Goal: Transaction & Acquisition: Purchase product/service

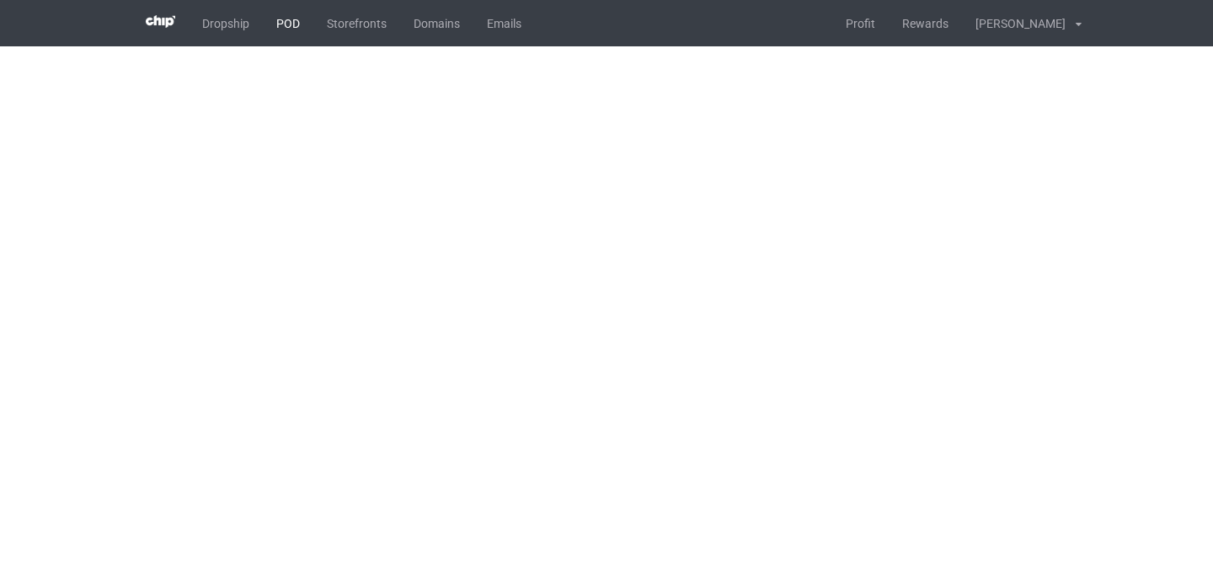
click at [289, 22] on link "POD" at bounding box center [288, 23] width 51 height 46
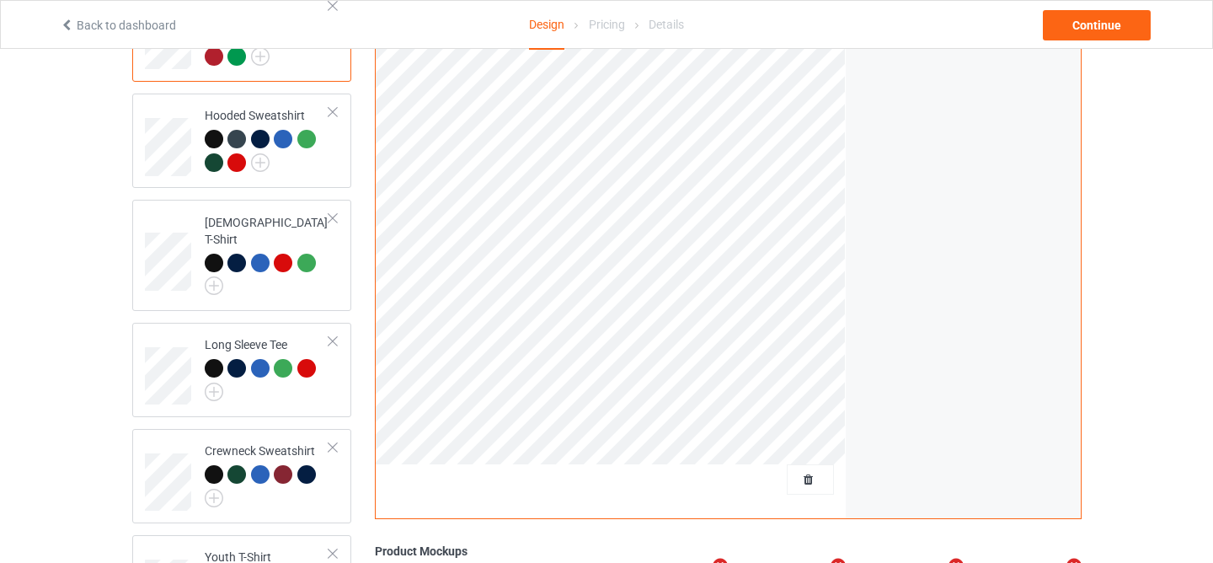
scroll to position [448, 0]
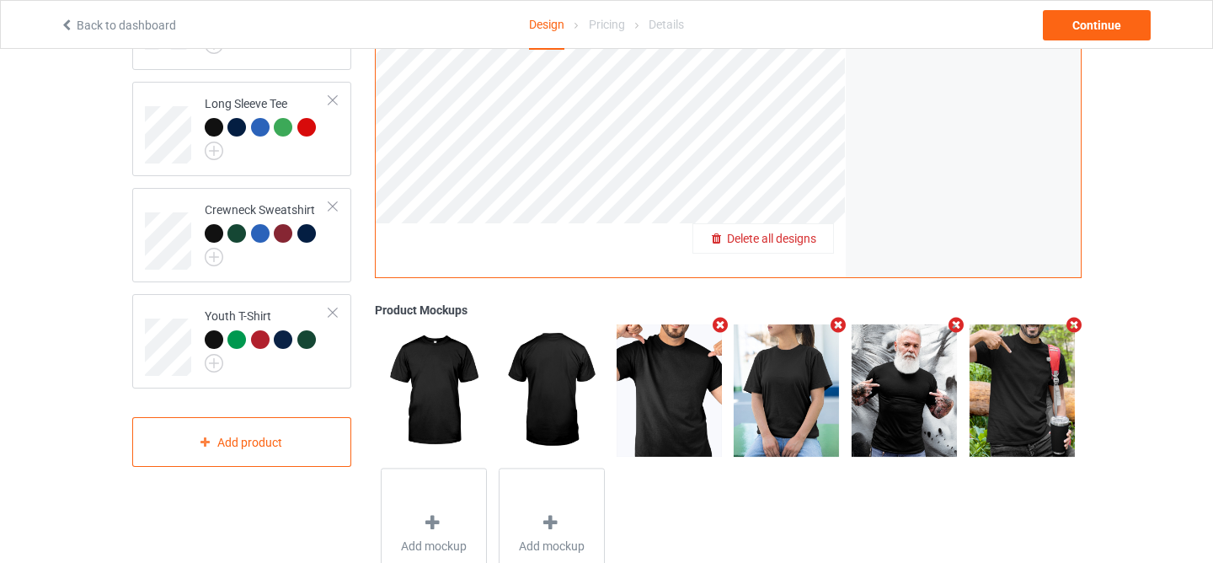
click at [807, 232] on span "Delete all designs" at bounding box center [771, 238] width 89 height 13
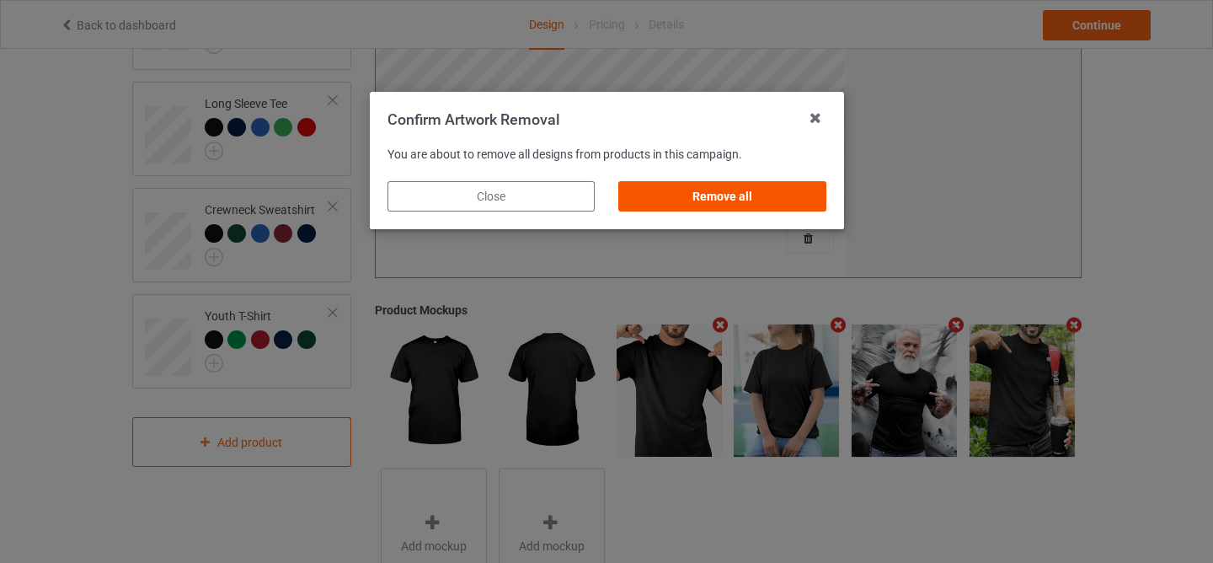
click at [767, 185] on div "Remove all" at bounding box center [722, 196] width 207 height 30
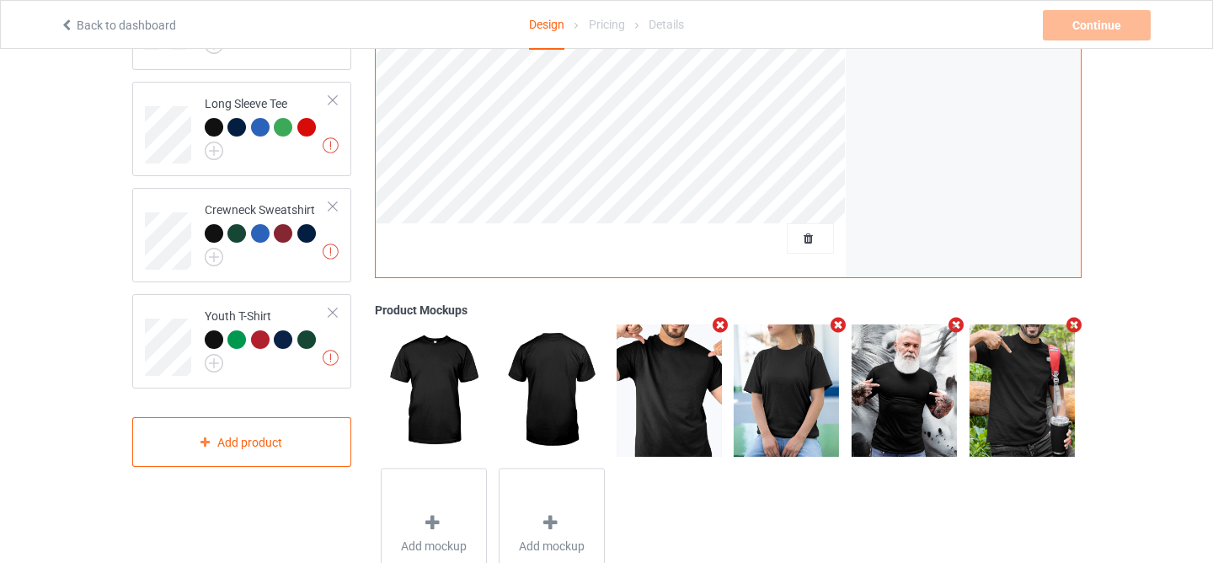
scroll to position [0, 0]
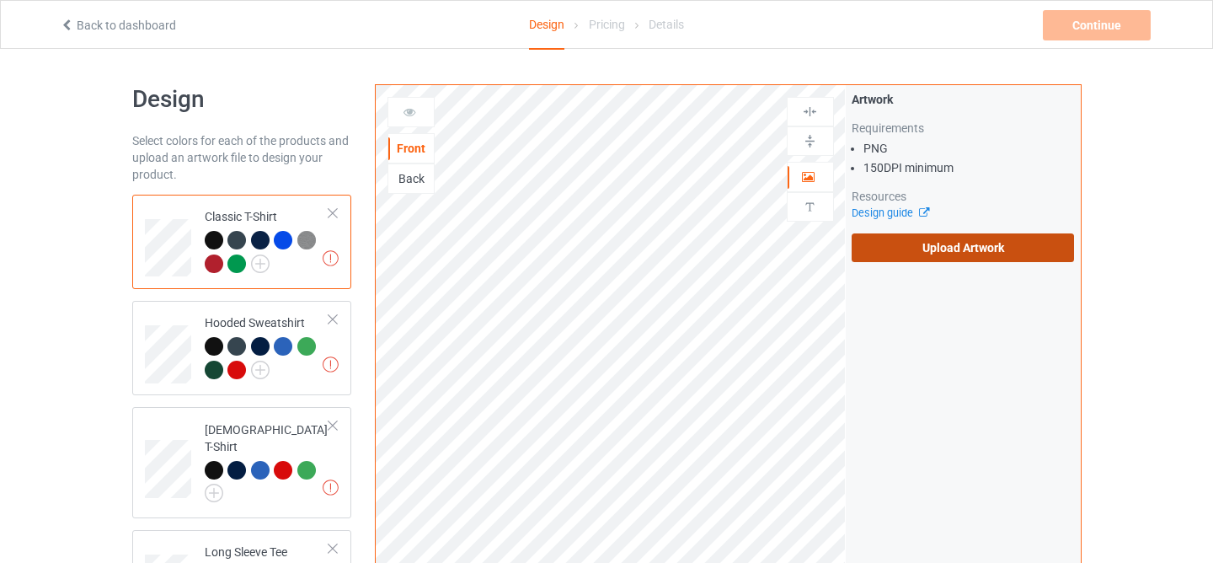
click at [971, 253] on label "Upload Artwork" at bounding box center [963, 247] width 223 height 29
click at [0, 0] on input "Upload Artwork" at bounding box center [0, 0] width 0 height 0
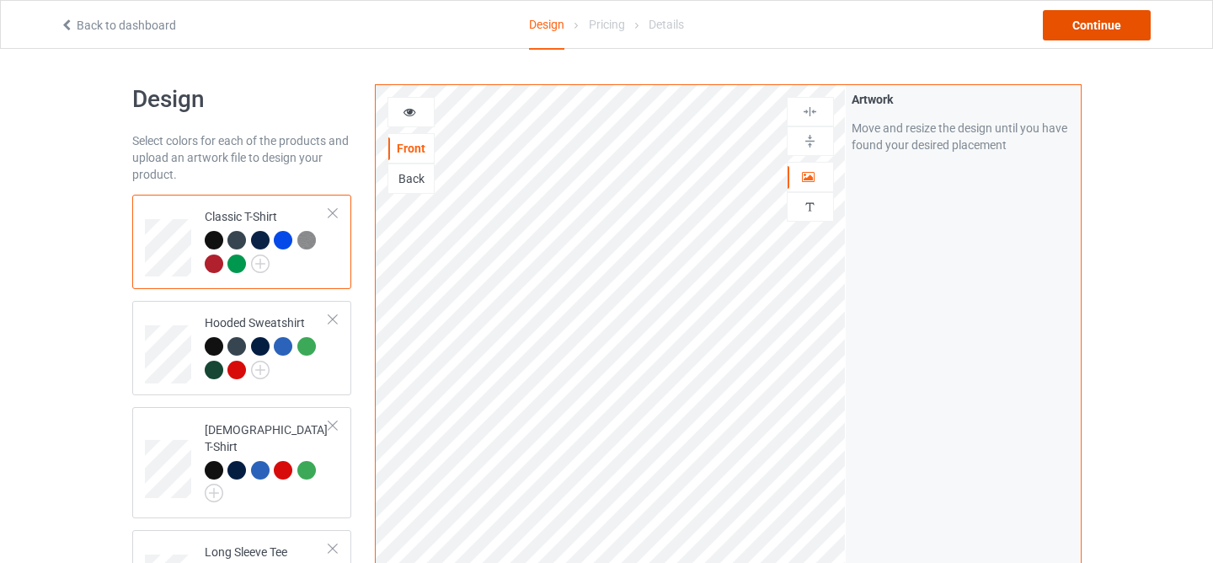
click at [1110, 31] on div "Continue" at bounding box center [1097, 25] width 108 height 30
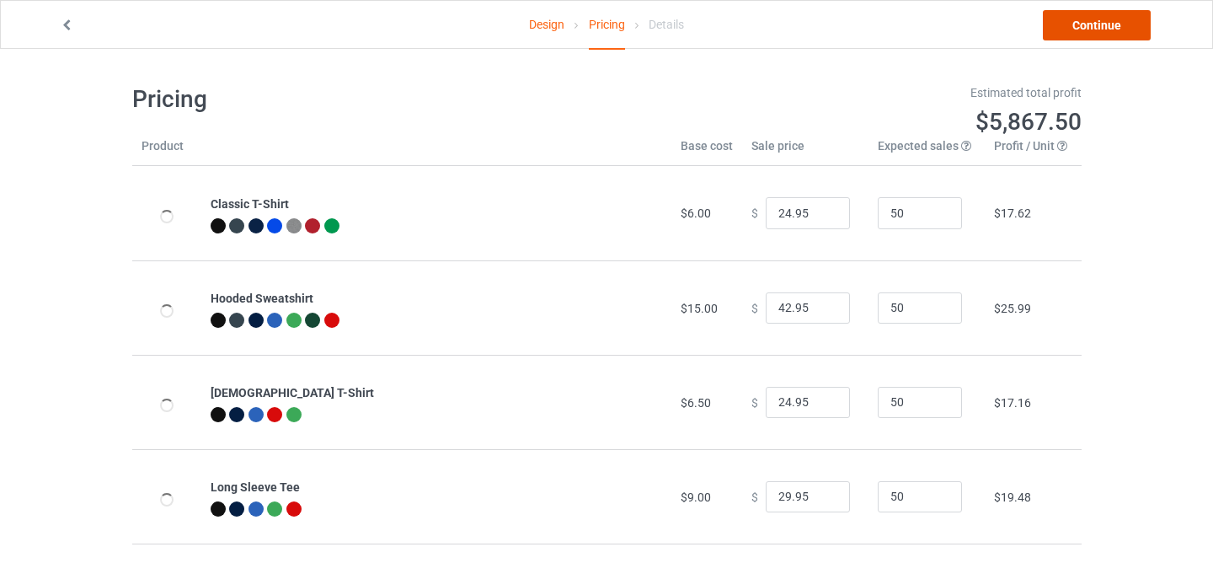
click at [1083, 24] on link "Continue" at bounding box center [1097, 25] width 108 height 30
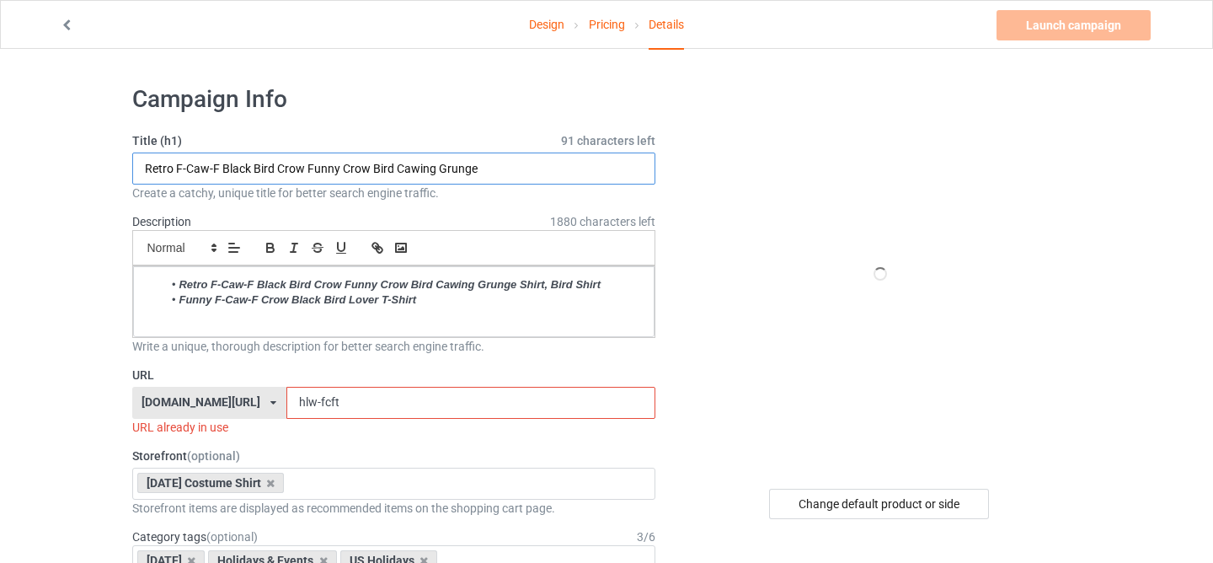
click at [307, 173] on input "Retro F-Caw-F Black Bird Crow Funny Crow Bird Cawing Grunge" at bounding box center [394, 169] width 524 height 32
paste input "Funny [DATE] [PERSON_NAME] Skeleton [PERSON_NAME]"
drag, startPoint x: 238, startPoint y: 169, endPoint x: 275, endPoint y: 171, distance: 37.2
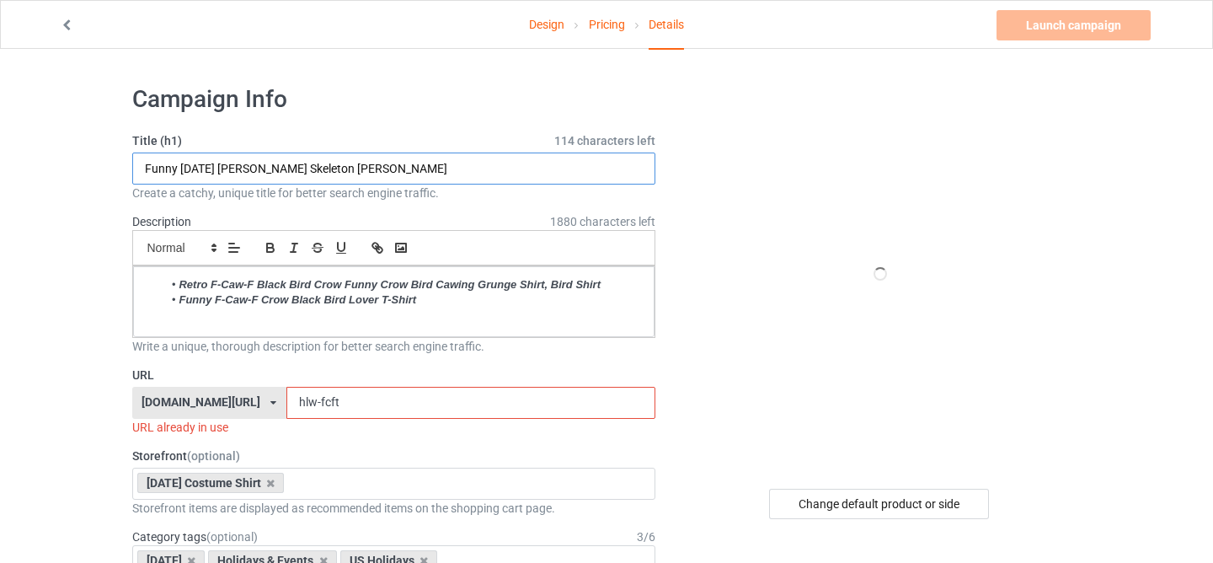
click at [275, 171] on input "Funny [DATE] [PERSON_NAME] Skeleton [PERSON_NAME]" at bounding box center [394, 169] width 524 height 32
drag, startPoint x: 283, startPoint y: 169, endPoint x: 474, endPoint y: 217, distance: 197.4
paste input "Perfect shirt this spooky season"
click at [444, 174] on input "Funny [DATE] Skeletons - Perfect shirt this spooky season" at bounding box center [394, 169] width 524 height 32
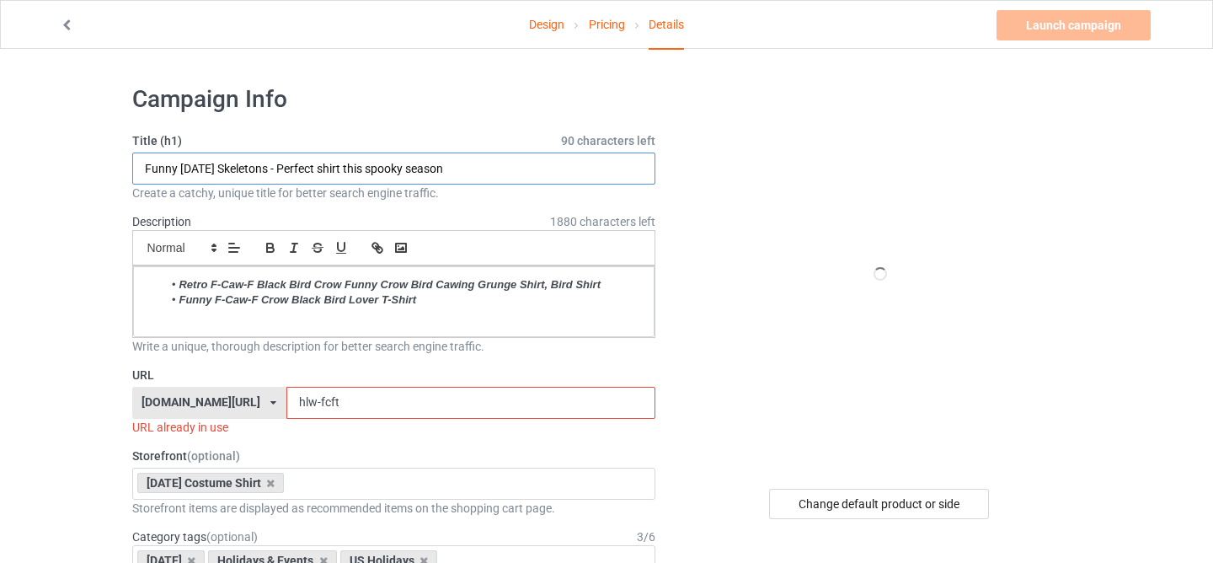
click at [444, 174] on input "Funny [DATE] Skeletons - Perfect shirt this spooky season" at bounding box center [394, 169] width 524 height 32
type input "Funny [DATE] Skeletons - Perfect shirt this spooky season"
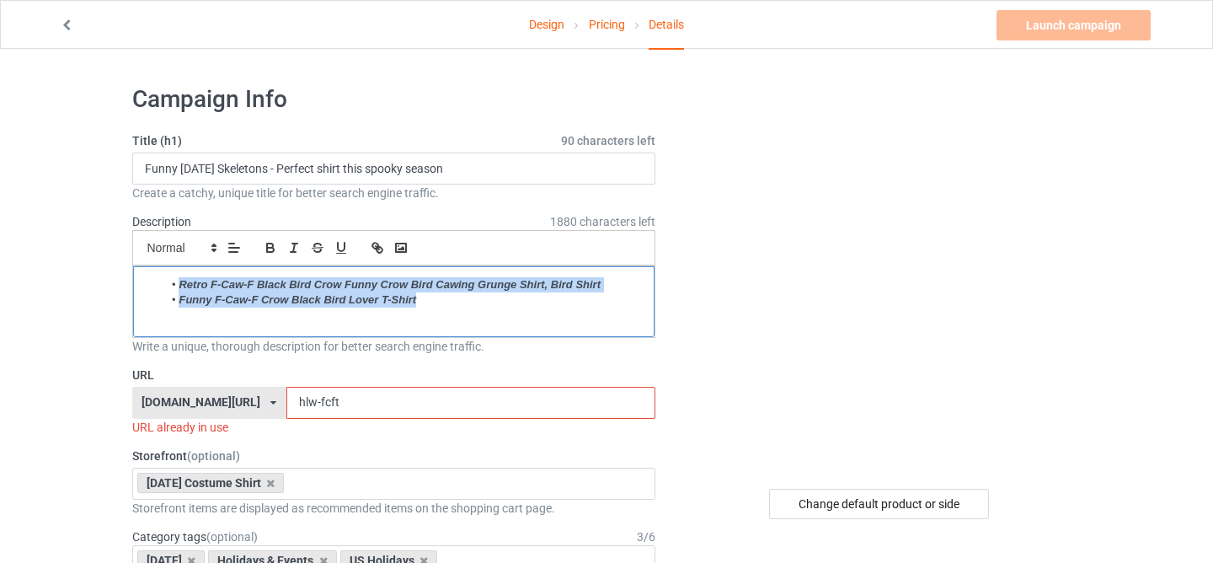
drag, startPoint x: 435, startPoint y: 301, endPoint x: 0, endPoint y: 260, distance: 436.8
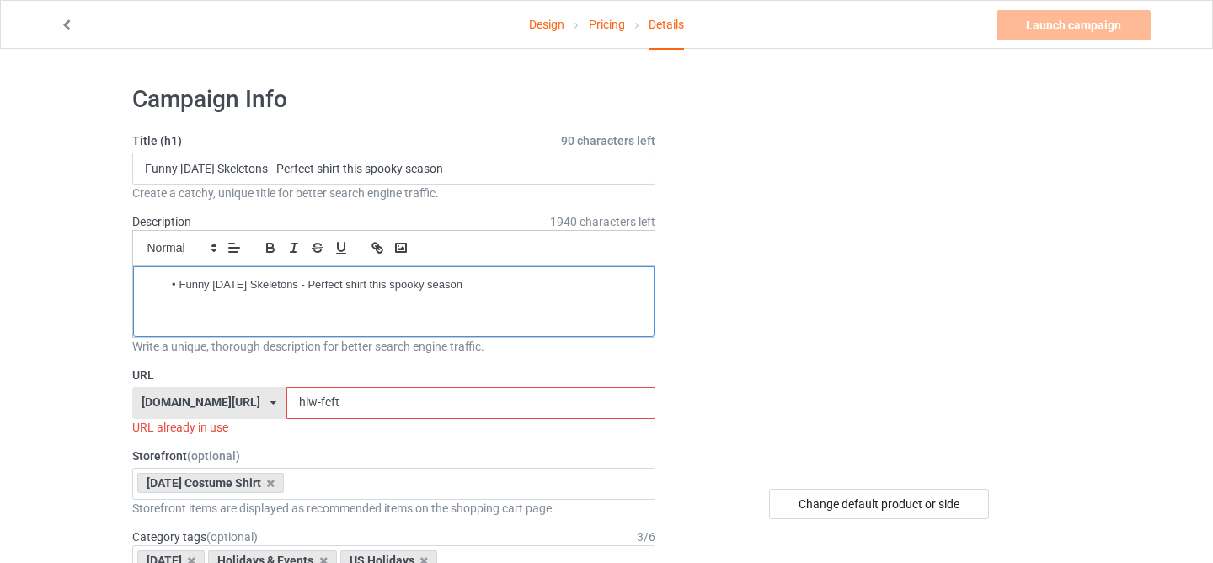
click at [179, 285] on li "Funny [DATE] Skeletons - Perfect shirt this spooky season" at bounding box center [402, 284] width 479 height 15
click at [217, 283] on p "Funny [DATE] Skeletons - Perfect shirt this spooky season" at bounding box center [394, 285] width 495 height 16
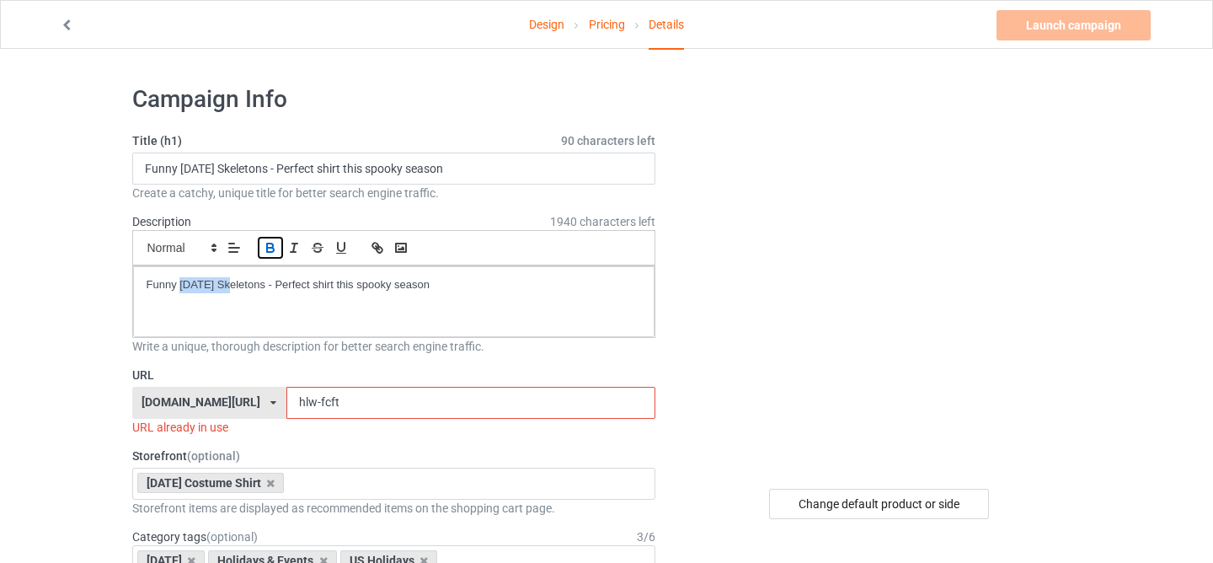
click at [271, 254] on icon "button" at bounding box center [270, 247] width 15 height 15
click at [294, 249] on line "button" at bounding box center [294, 248] width 2 height 8
drag, startPoint x: 297, startPoint y: 403, endPoint x: 399, endPoint y: 409, distance: 101.3
click at [399, 409] on input "hlw-fcft" at bounding box center [471, 403] width 369 height 32
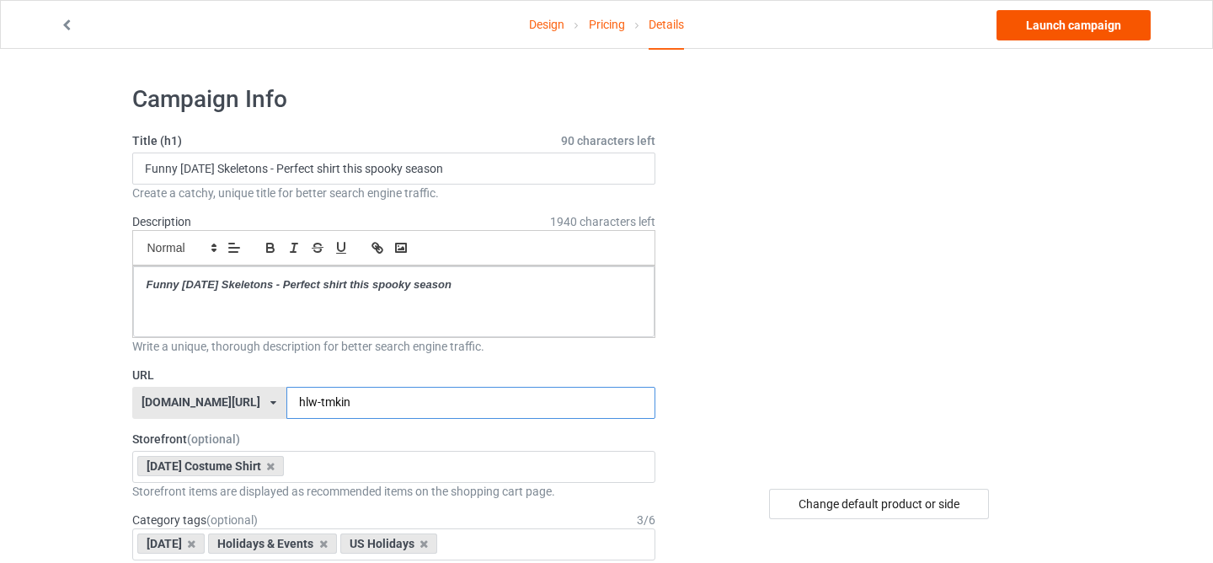
type input "hlw-tmkin"
click at [1033, 29] on link "Launch campaign" at bounding box center [1074, 25] width 154 height 30
